Goal: Information Seeking & Learning: Learn about a topic

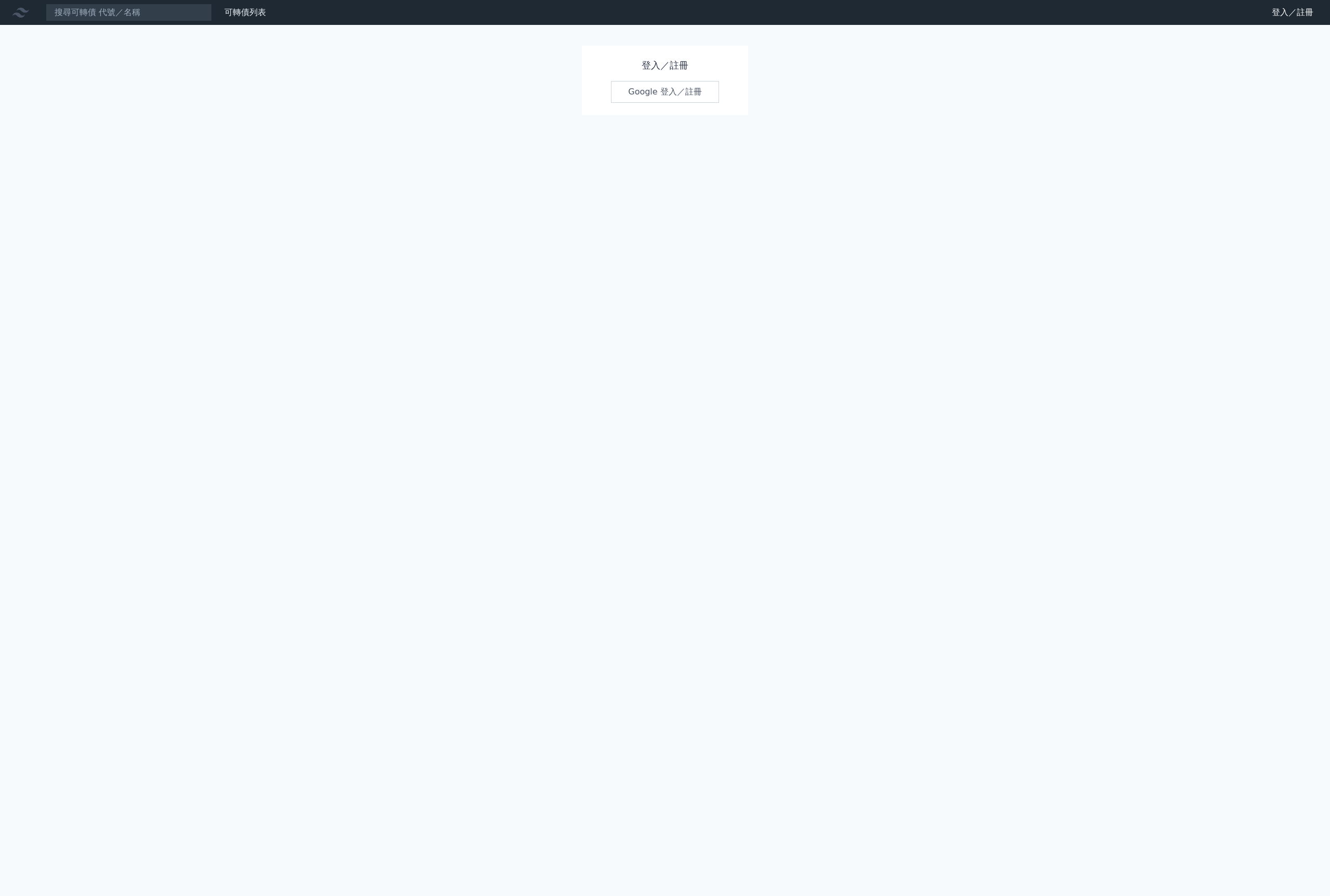
click at [710, 103] on link "Google 登入／註冊" at bounding box center [664, 92] width 108 height 22
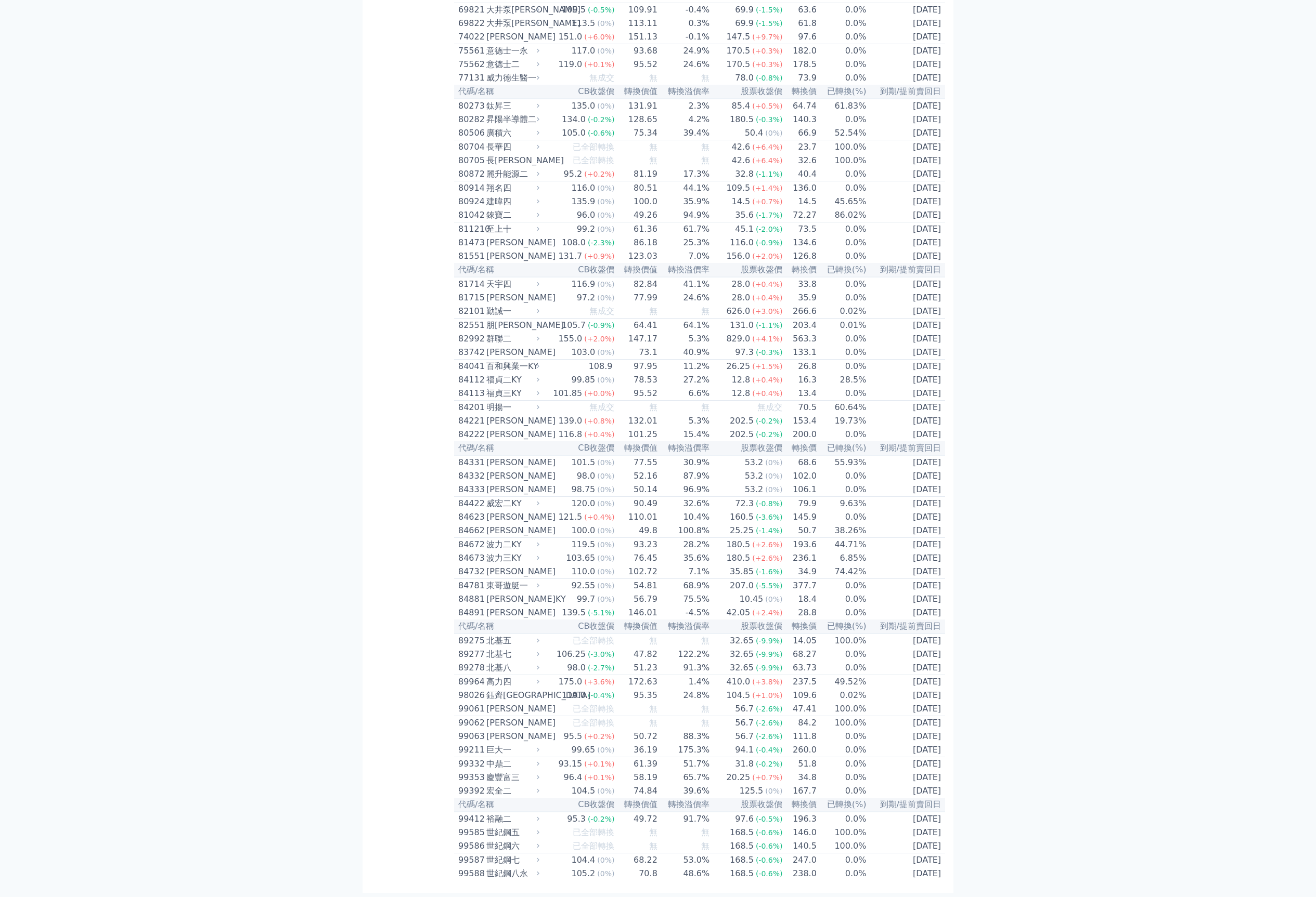
scroll to position [1163, 0]
click at [486, 57] on div "意德士一永" at bounding box center [511, 50] width 51 height 12
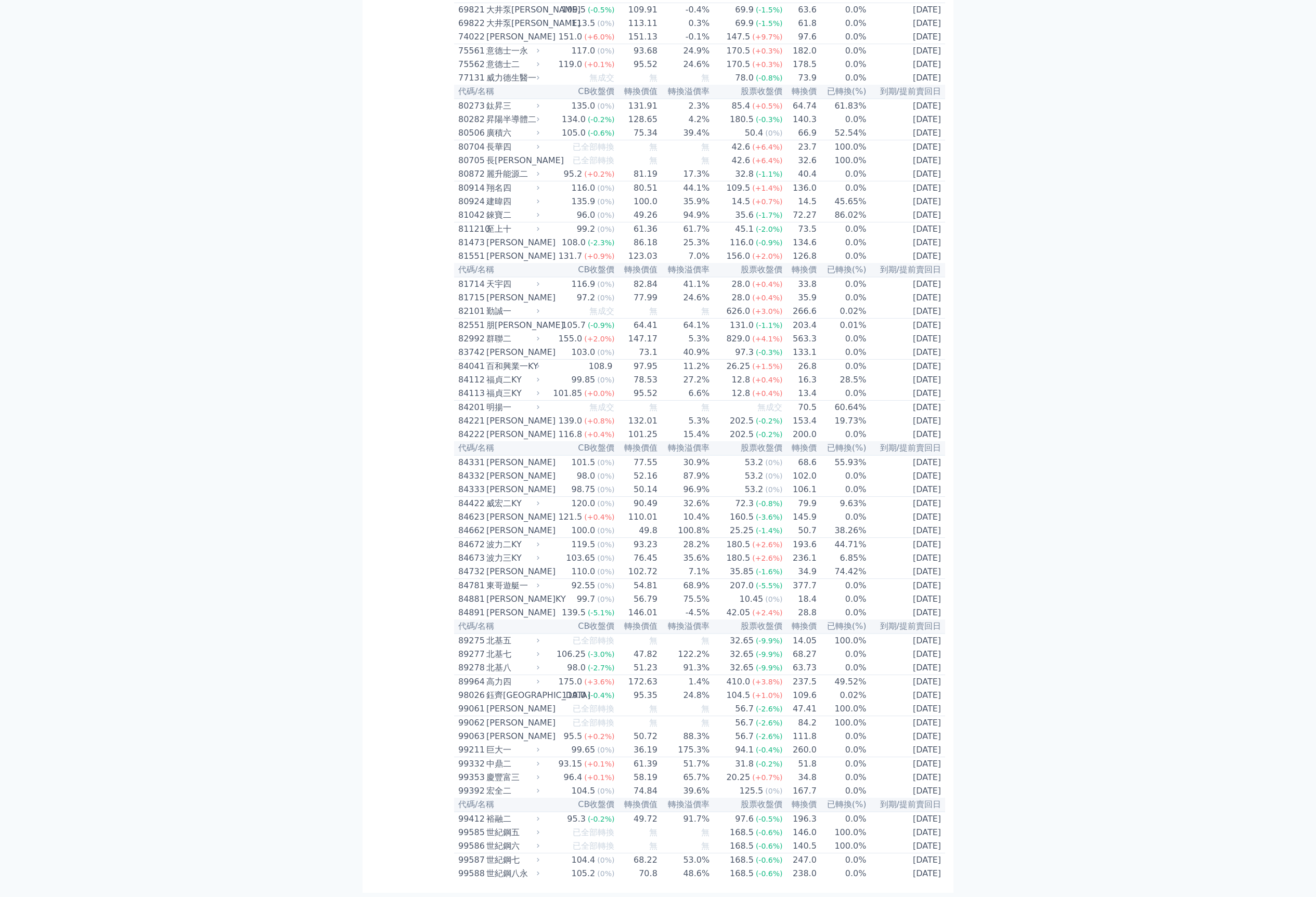
scroll to position [8204, 0]
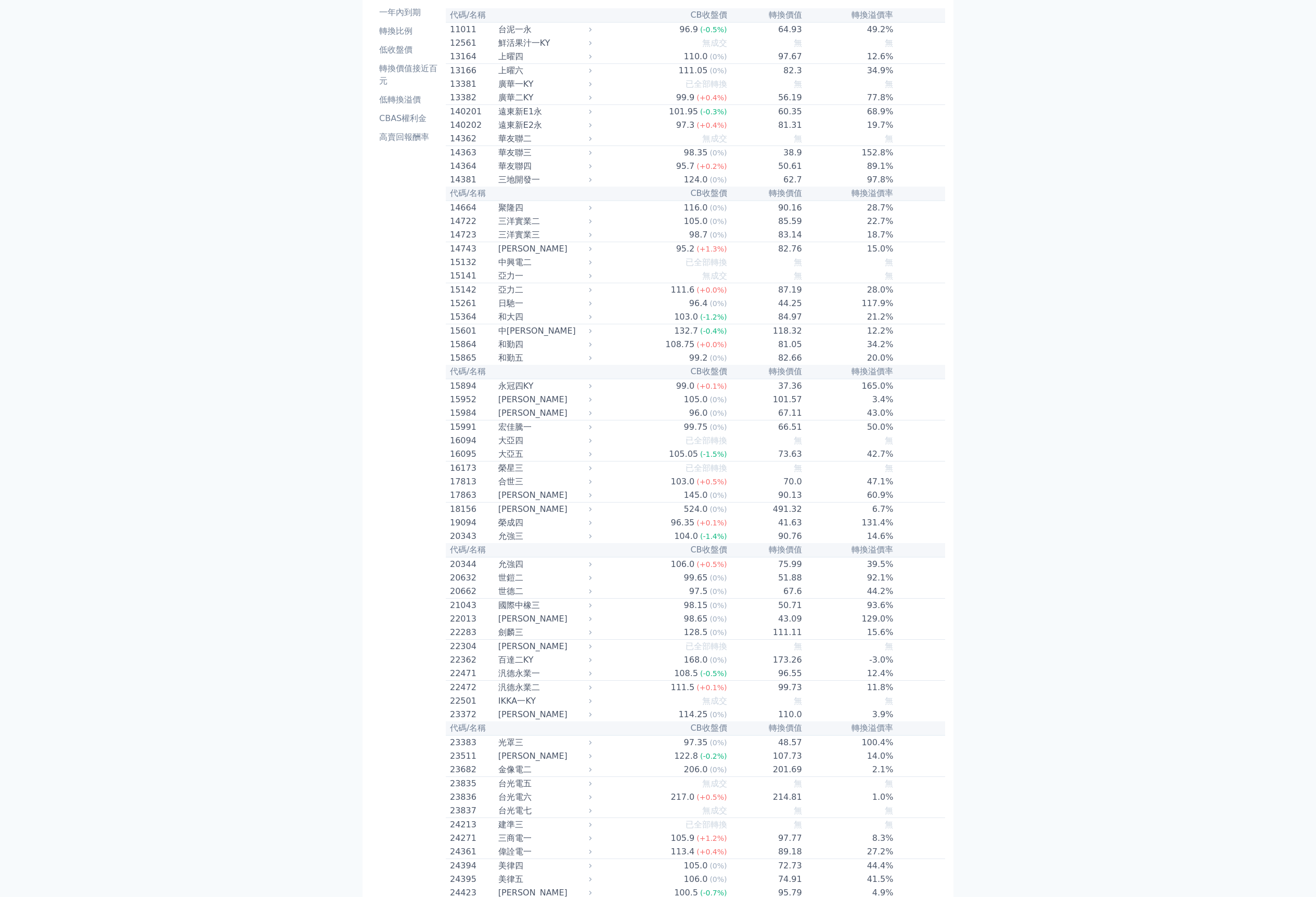
scroll to position [620, 0]
